Goal: Task Accomplishment & Management: Manage account settings

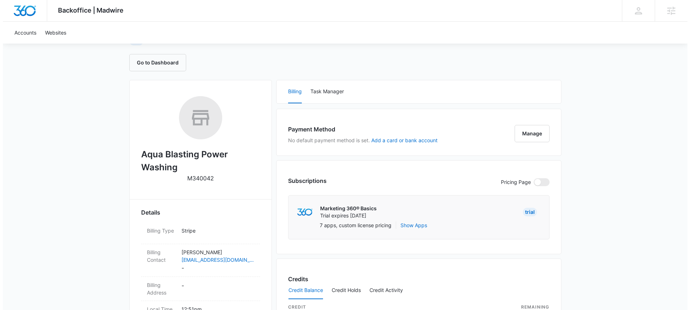
scroll to position [137, 0]
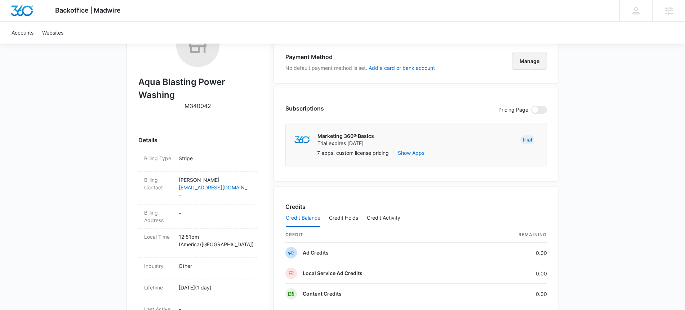
click at [531, 60] on button "Manage" at bounding box center [529, 61] width 35 height 17
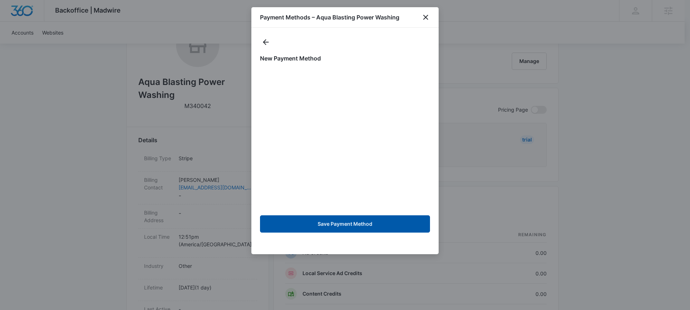
click at [304, 229] on button "Save Payment Method" at bounding box center [345, 223] width 170 height 17
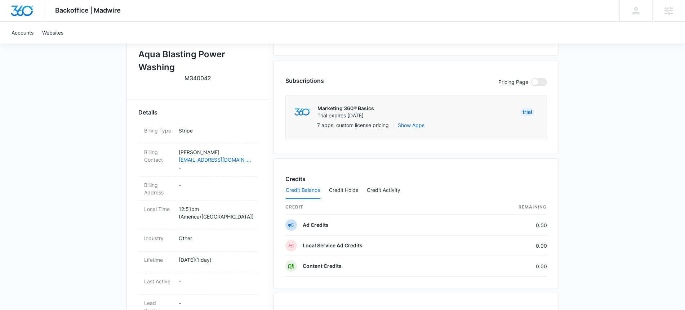
scroll to position [169, 0]
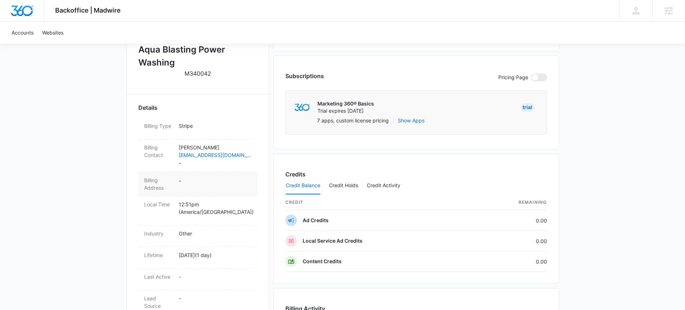
click at [181, 185] on dd "-" at bounding box center [215, 184] width 73 height 15
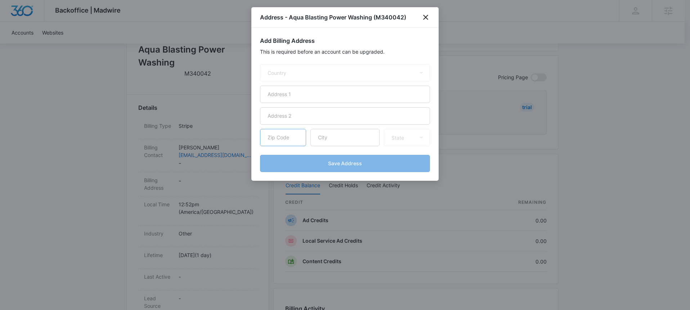
select select "US"
click at [296, 97] on input "text" at bounding box center [345, 94] width 170 height 17
click at [317, 91] on input "text" at bounding box center [345, 94] width 170 height 17
paste input "202 N stage coach ln"
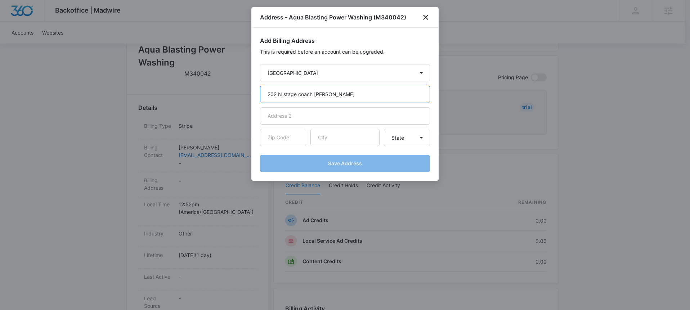
type input "202 N stage coach ln"
click at [320, 137] on input "text" at bounding box center [345, 137] width 69 height 17
paste input "Fallbrook"
type input "Fallbrook"
click at [284, 137] on input "text" at bounding box center [283, 137] width 46 height 17
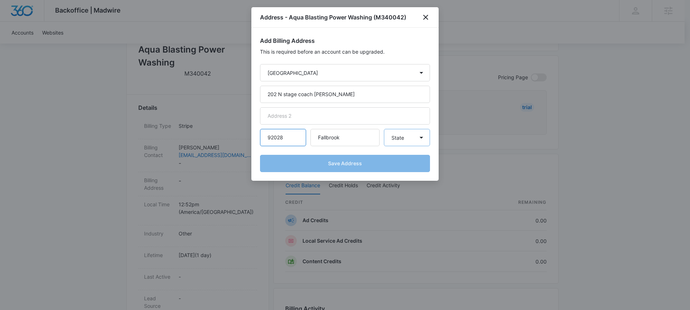
type input "92028"
click at [392, 140] on select "State Alaska Alabama Arkansas American Samoa Arizona California Colorado Connec…" at bounding box center [407, 137] width 46 height 17
select select "CA"
click at [384, 129] on select "State Alaska Alabama Arkansas American Samoa Arizona California Colorado Connec…" at bounding box center [407, 137] width 46 height 17
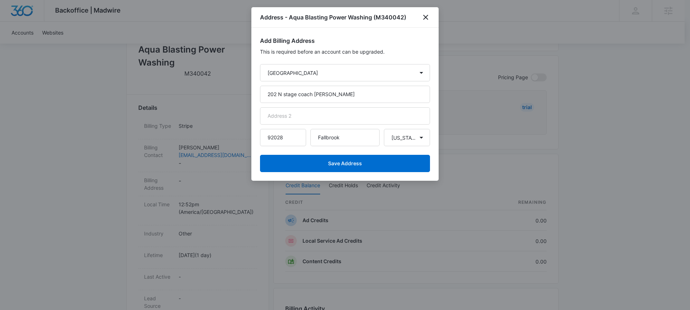
click at [359, 149] on form "Country Afghanistan Åland Islands Albania Algeria American Samoa Andorra Angola…" at bounding box center [345, 118] width 170 height 108
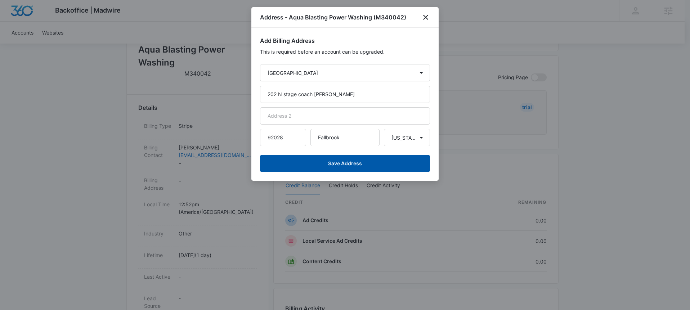
click at [357, 163] on button "Save Address" at bounding box center [345, 163] width 170 height 17
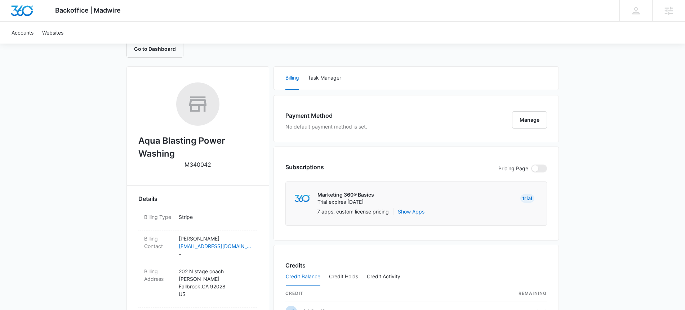
scroll to position [0, 0]
